Goal: Task Accomplishment & Management: Contribute content

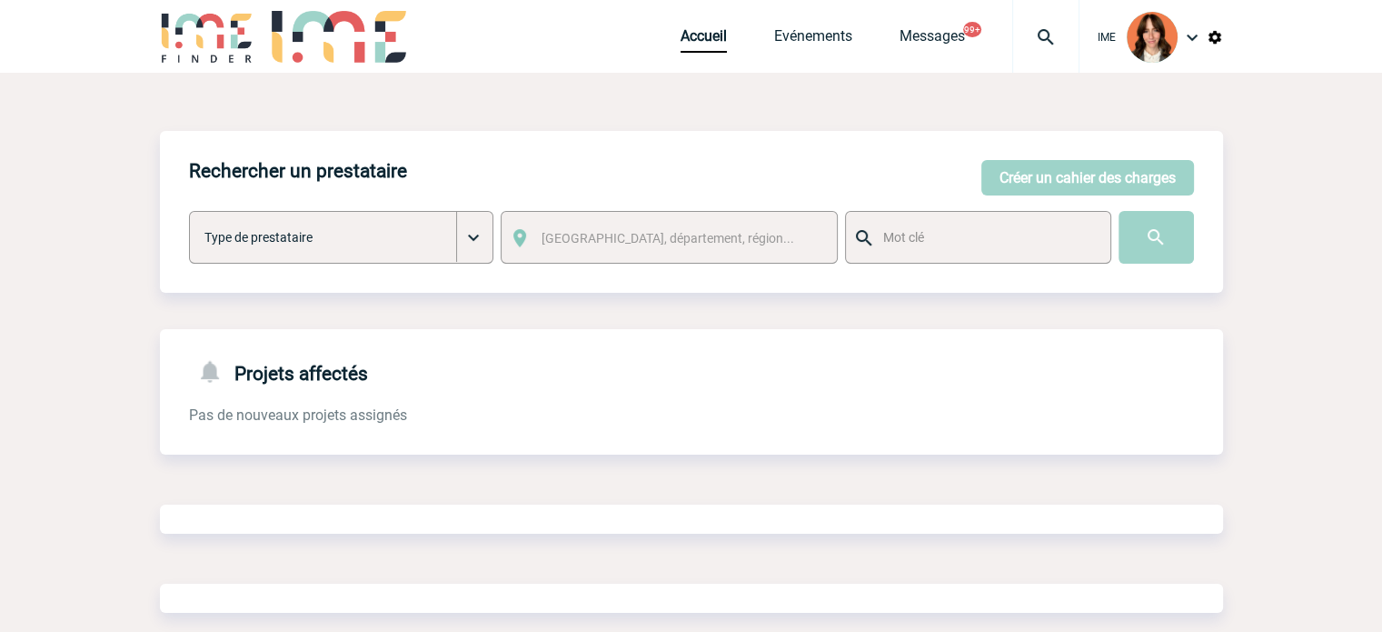
click at [1030, 16] on div at bounding box center [1045, 36] width 67 height 73
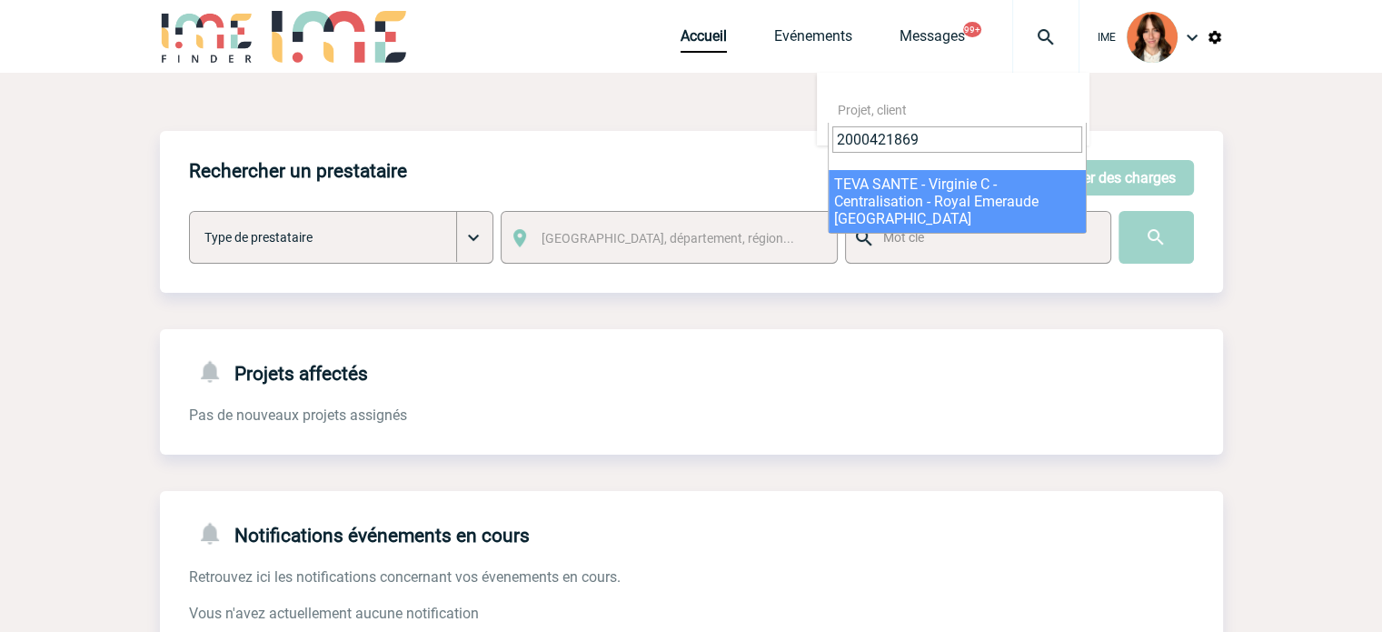
type input "2000421869"
select select "21370"
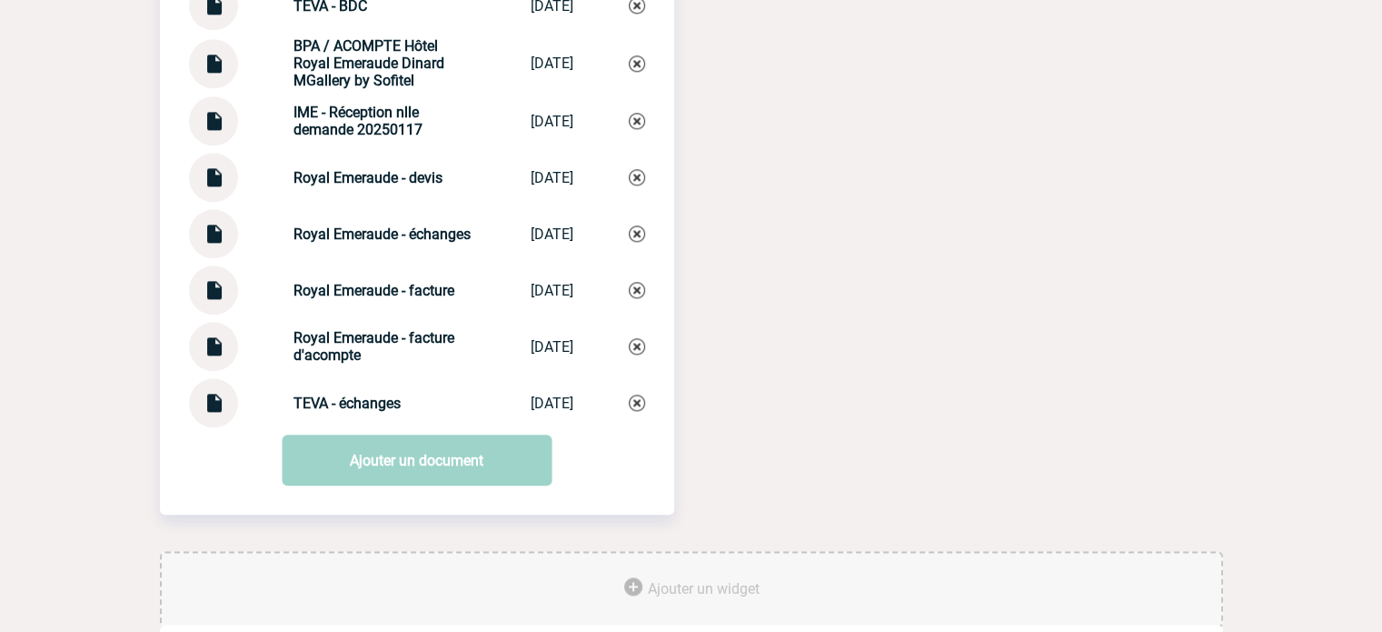
scroll to position [2130, 0]
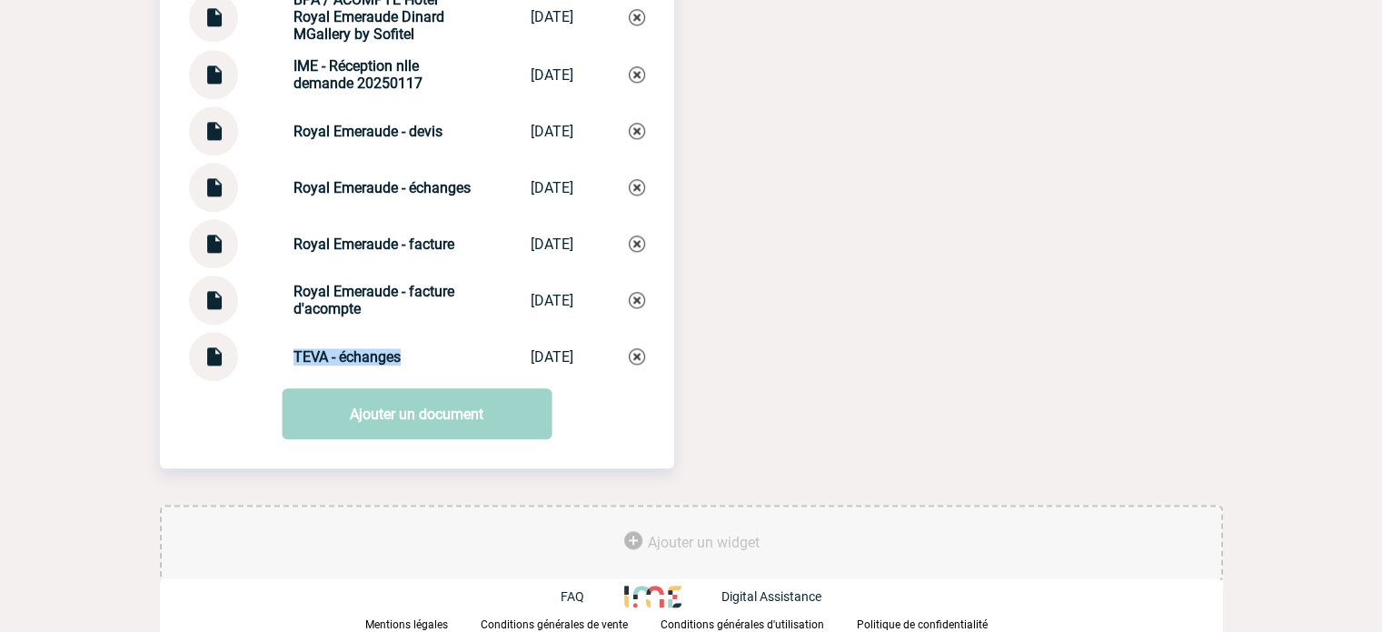
drag, startPoint x: 268, startPoint y: 353, endPoint x: 406, endPoint y: 353, distance: 138.1
click at [406, 353] on div "TEVA - échanges TEVA - échanges 02/09/2025" at bounding box center [417, 356] width 456 height 49
copy strong "TEVA - échanges"
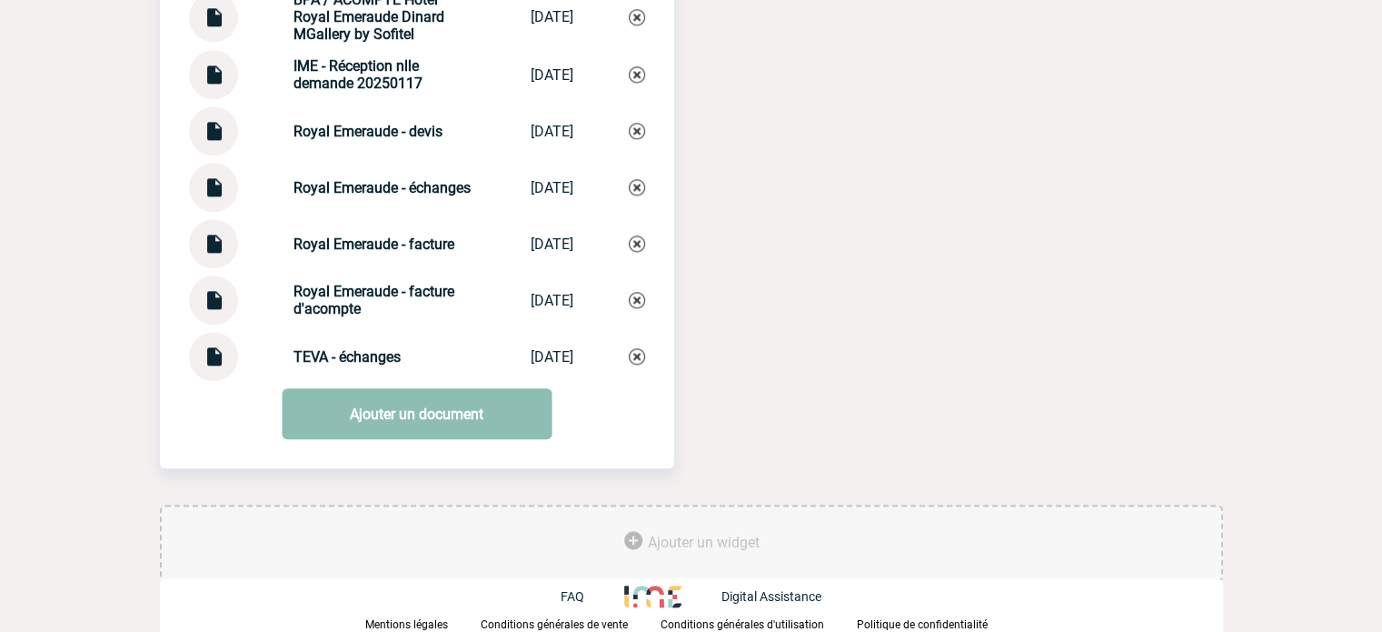
click at [393, 389] on link "Ajouter un document" at bounding box center [417, 413] width 270 height 51
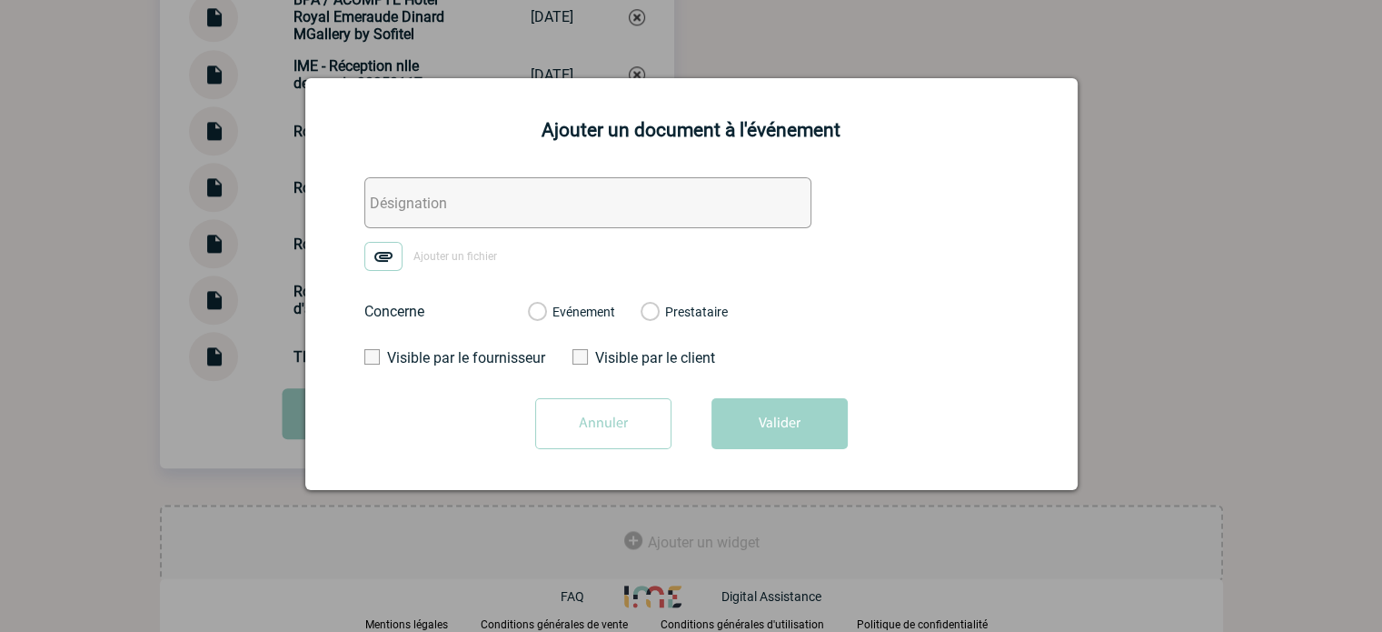
click at [490, 177] on div "Ajouter un document à l'événement Ajouter un fichier Concerne Evénement Prestat…" at bounding box center [691, 284] width 772 height 412
click at [487, 195] on input "text" at bounding box center [587, 202] width 447 height 51
paste input "TEVA - échanges"
type input "TEVA - échanges facturation"
click at [386, 256] on img at bounding box center [383, 256] width 38 height 29
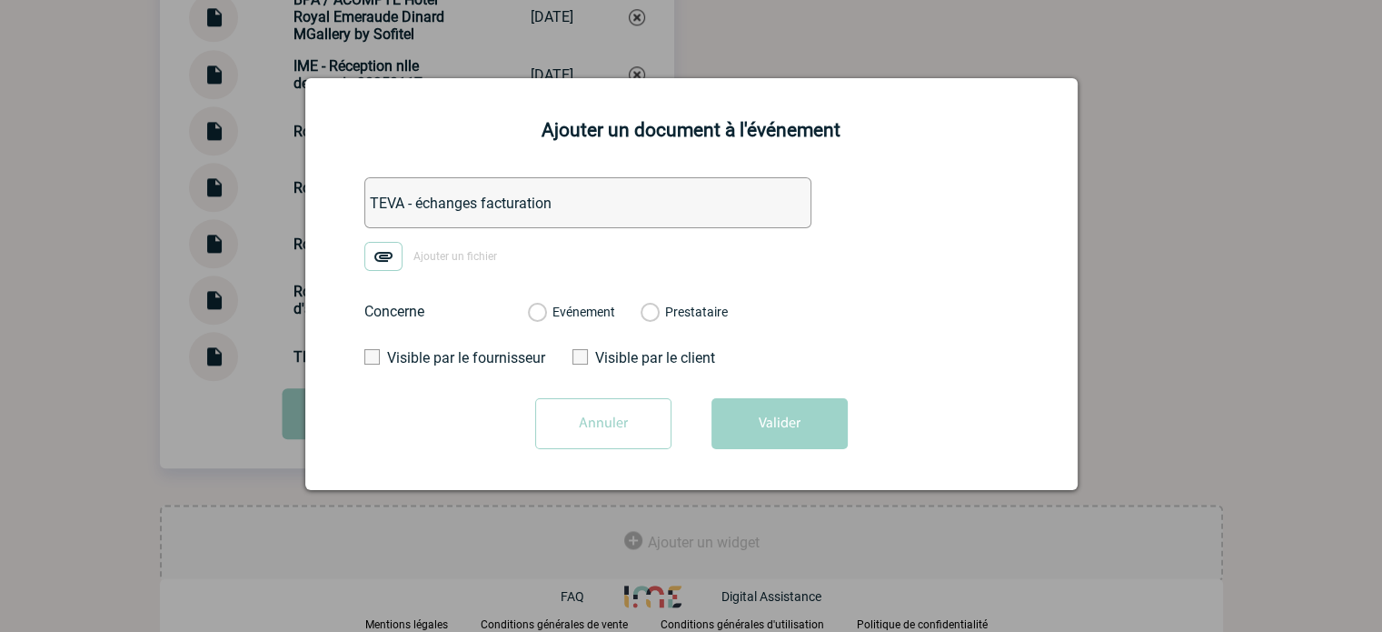
click at [0, 0] on input "Ajouter un fichier" at bounding box center [0, 0] width 0 height 0
click at [545, 314] on label "Evénement" at bounding box center [536, 312] width 17 height 16
click at [0, 0] on input "Evénement" at bounding box center [0, 0] width 0 height 0
click at [742, 413] on button "Valider" at bounding box center [779, 423] width 136 height 51
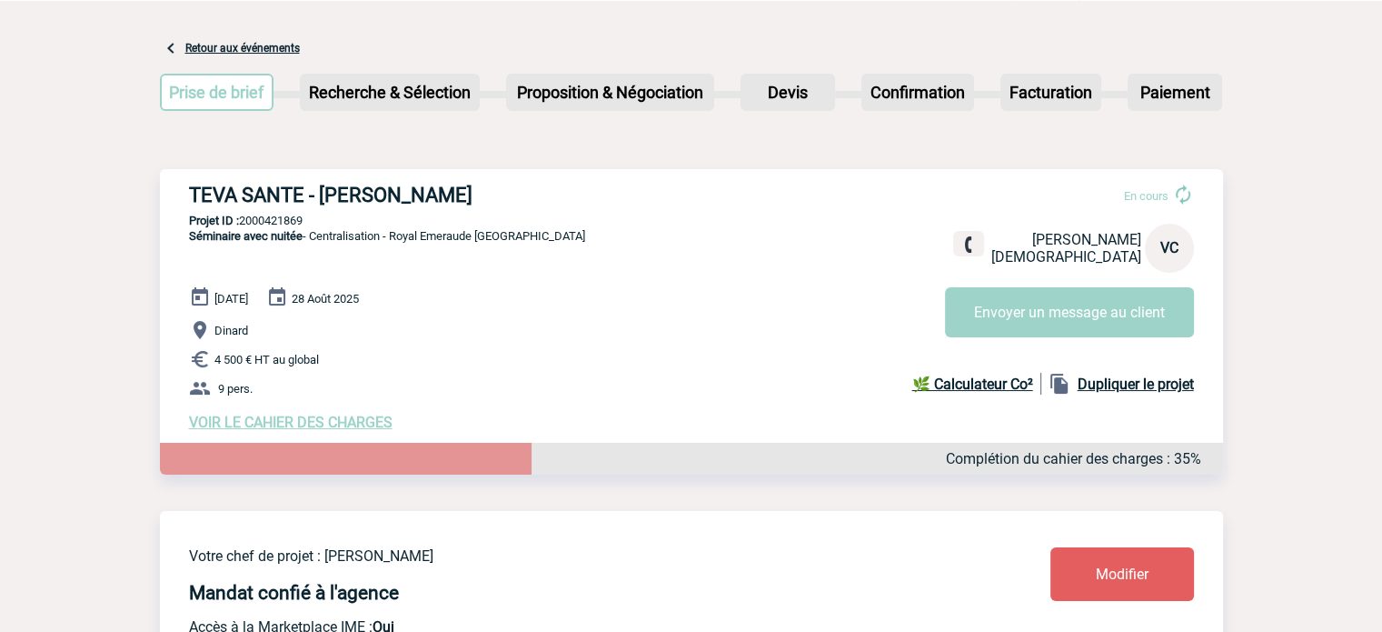
scroll to position [0, 0]
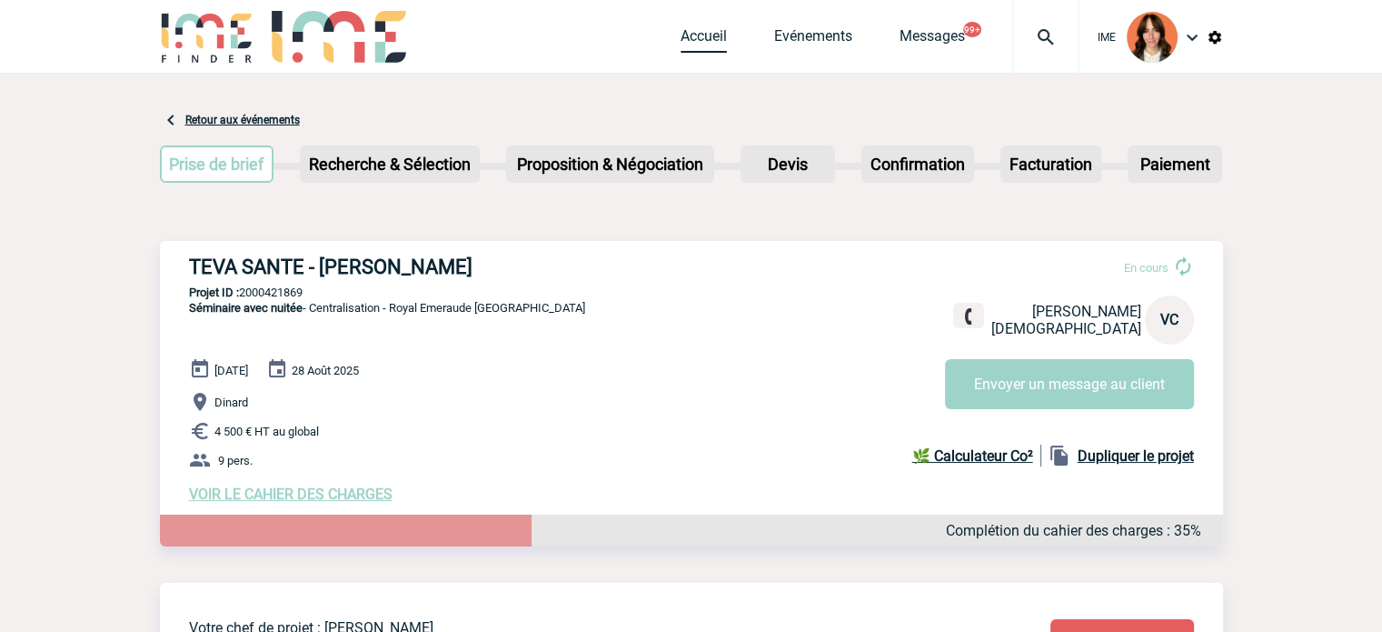
click at [714, 48] on link "Accueil" at bounding box center [704, 39] width 46 height 25
